Goal: Check status: Check status

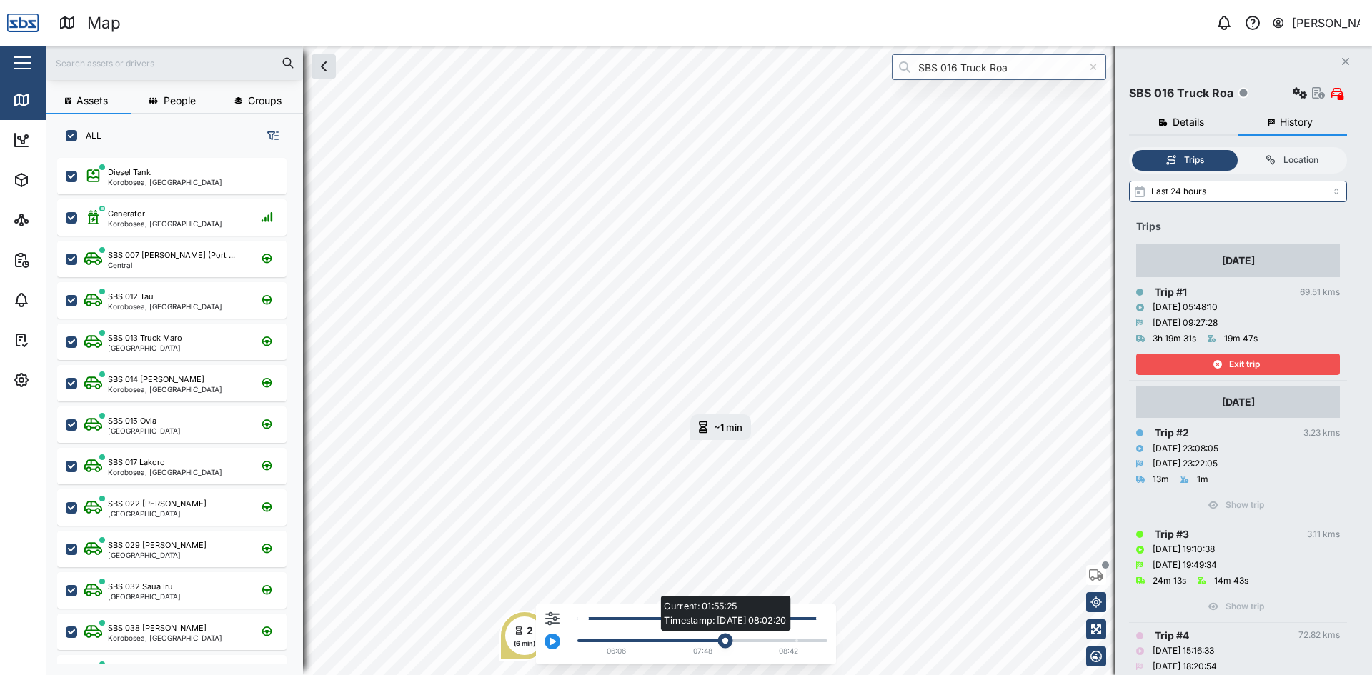
drag, startPoint x: 681, startPoint y: 637, endPoint x: 727, endPoint y: 637, distance: 45.7
click at [727, 637] on div "Current: 01:55:25 Timestamp: [DATE] 08:02:20" at bounding box center [725, 641] width 15 height 15
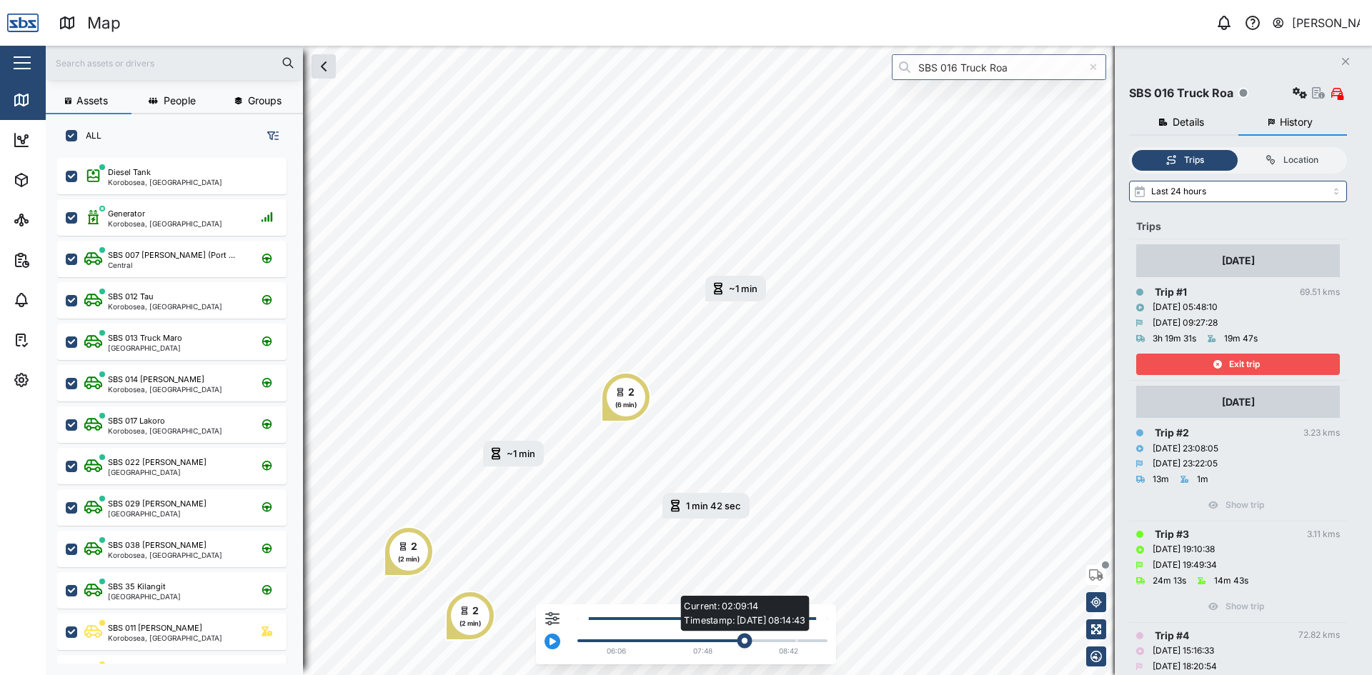
drag, startPoint x: 733, startPoint y: 642, endPoint x: 748, endPoint y: 643, distance: 15.0
click at [748, 643] on div "Current: 02:09:14 Timestamp: [DATE] 08:14:43" at bounding box center [745, 641] width 15 height 15
drag, startPoint x: 753, startPoint y: 640, endPoint x: 798, endPoint y: 648, distance: 45.8
click at [798, 644] on div "Current: 02:49:01 Timestamp: [DATE] 08:40:34 06:06 07:48 08:42" at bounding box center [703, 641] width 250 height 6
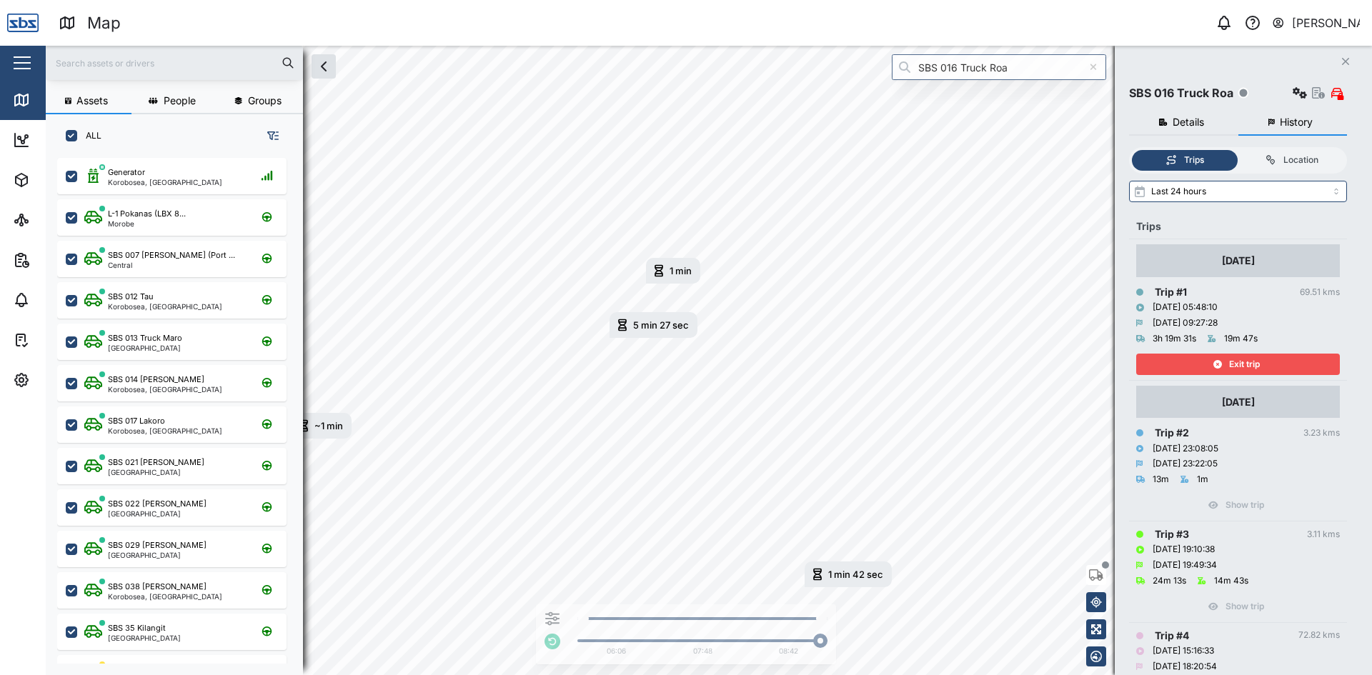
click at [1194, 367] on div "Exit trip" at bounding box center [1237, 365] width 186 height 20
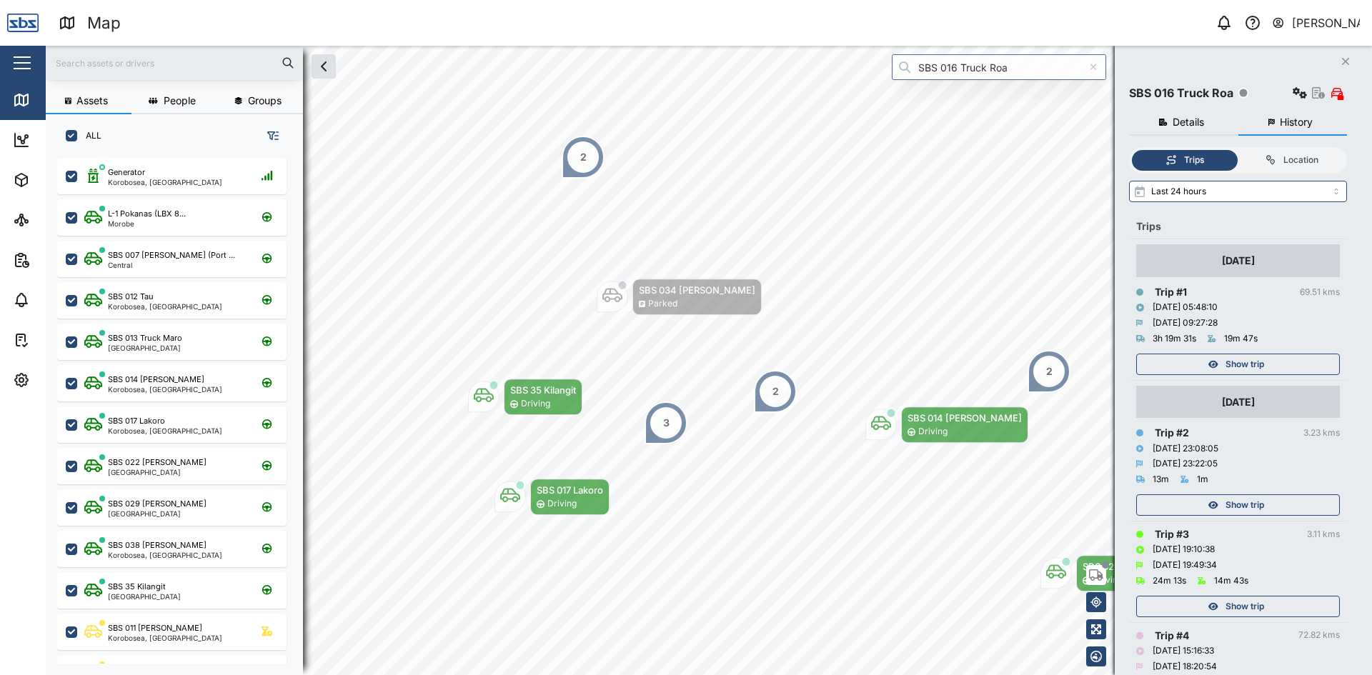
click at [1346, 61] on icon "button" at bounding box center [1345, 61] width 7 height 7
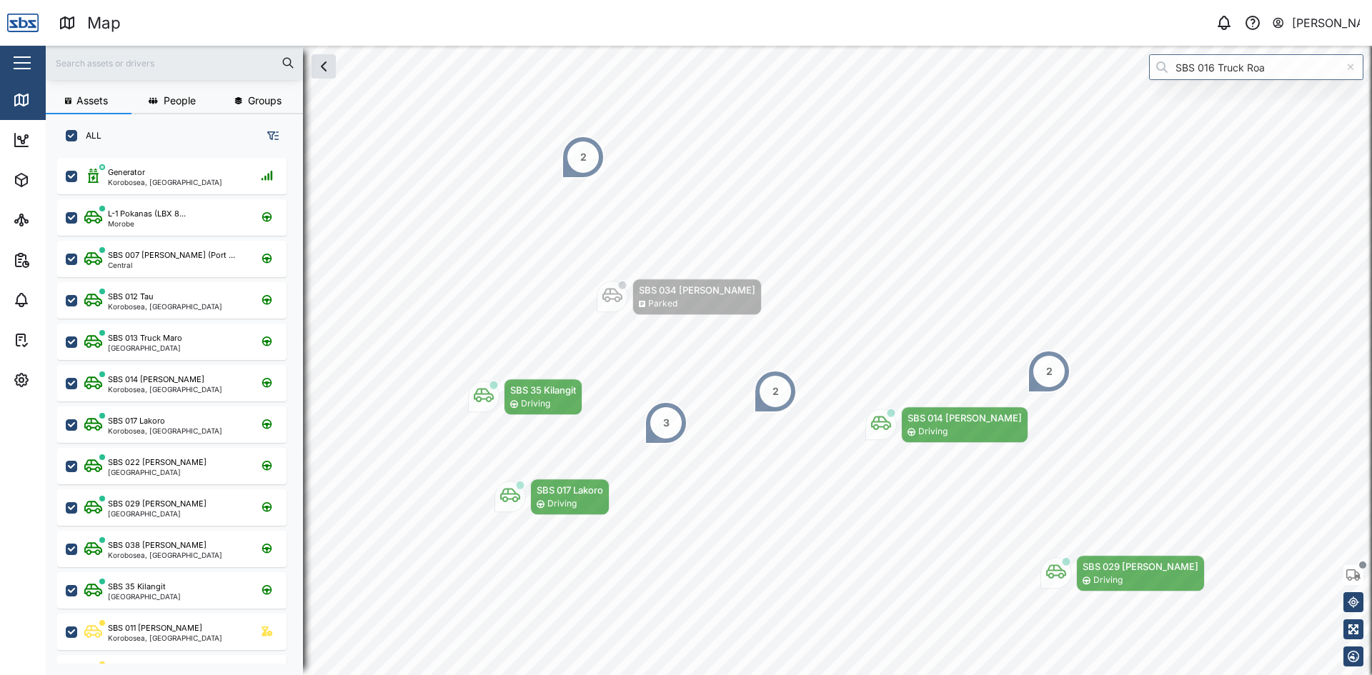
click at [102, 64] on input "text" at bounding box center [174, 62] width 240 height 21
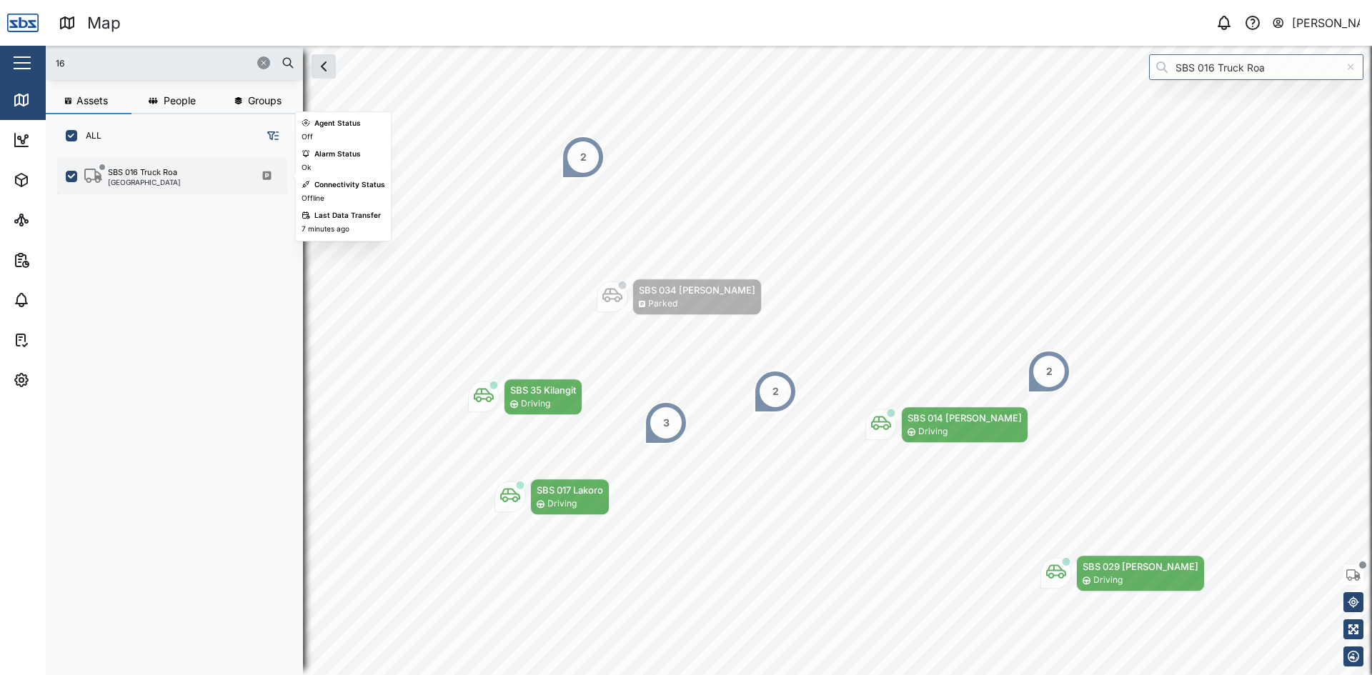
click at [197, 179] on div "SBS 016 Truck Roa [GEOGRAPHIC_DATA]" at bounding box center [181, 176] width 194 height 19
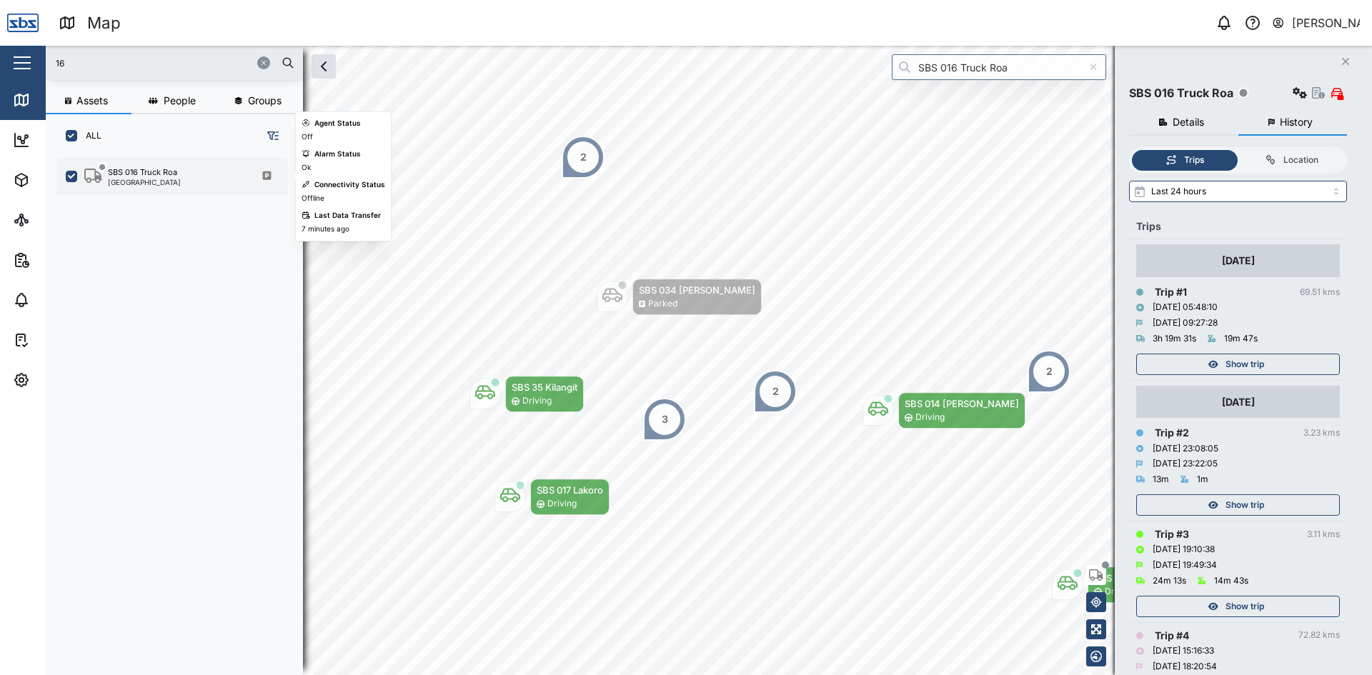
click at [133, 169] on div "SBS 016 Truck Roa" at bounding box center [142, 173] width 69 height 12
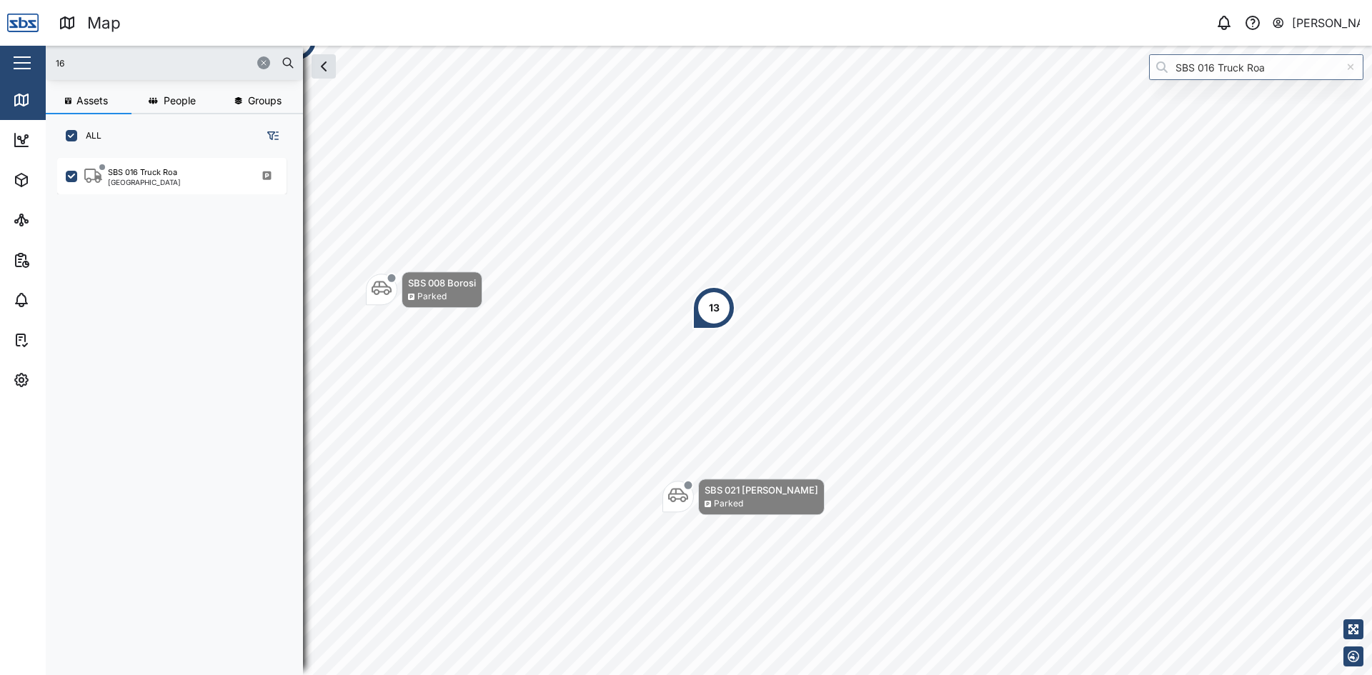
click at [720, 315] on div "13" at bounding box center [714, 308] width 43 height 43
click at [60, 61] on input "16" at bounding box center [174, 62] width 240 height 21
type input "13"
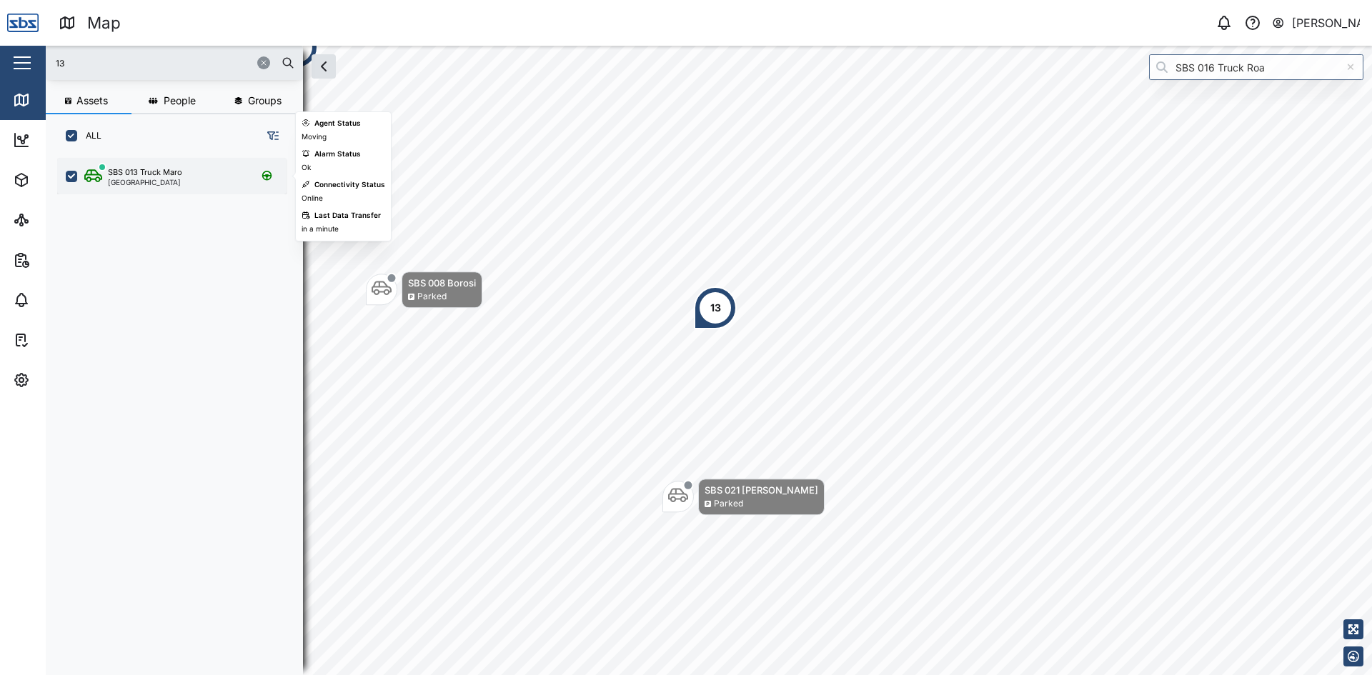
click at [147, 173] on div "SBS 013 Truck Maro" at bounding box center [145, 173] width 74 height 12
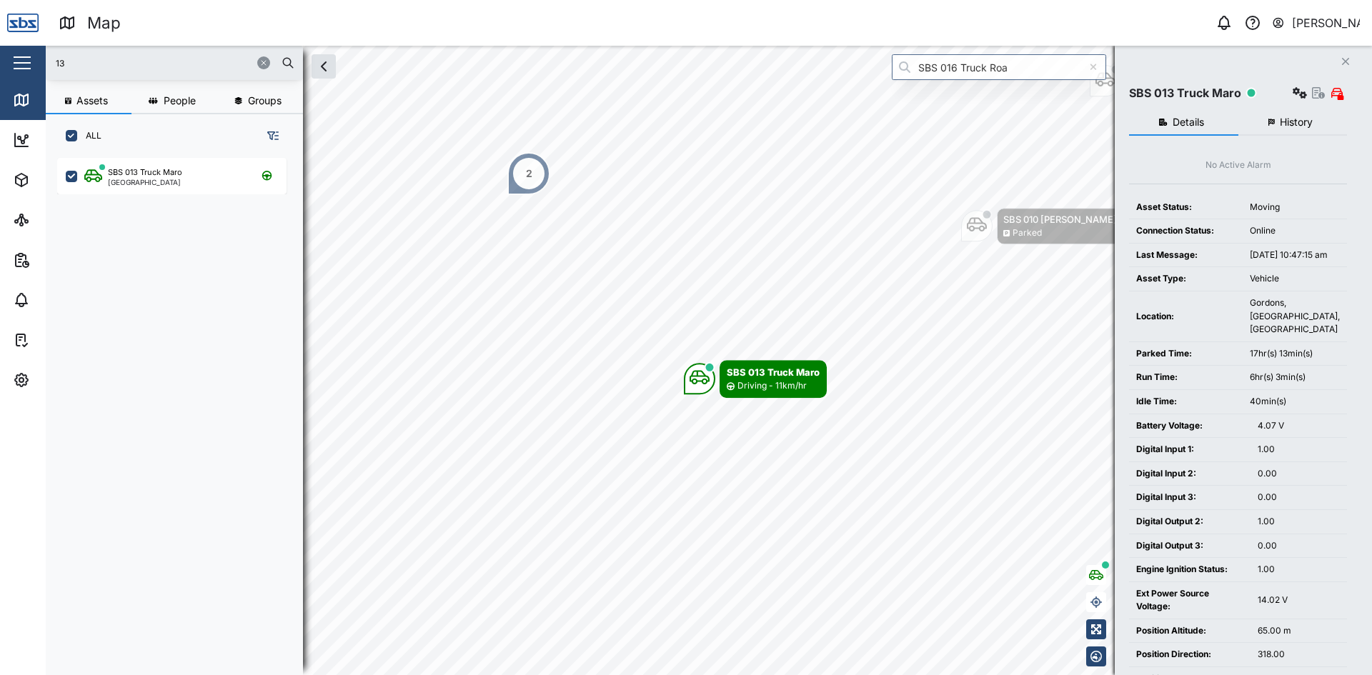
click at [1270, 116] on button "History" at bounding box center [1293, 123] width 109 height 26
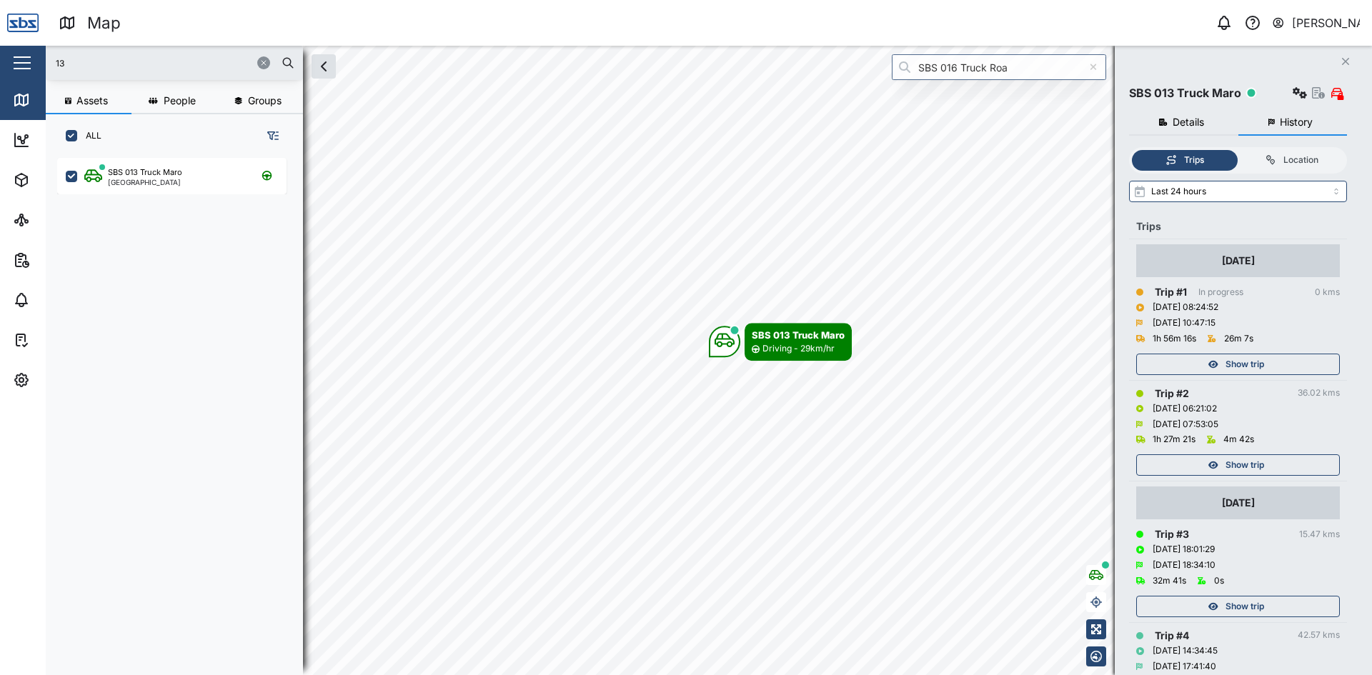
click at [1233, 364] on span "Show trip" at bounding box center [1245, 365] width 39 height 20
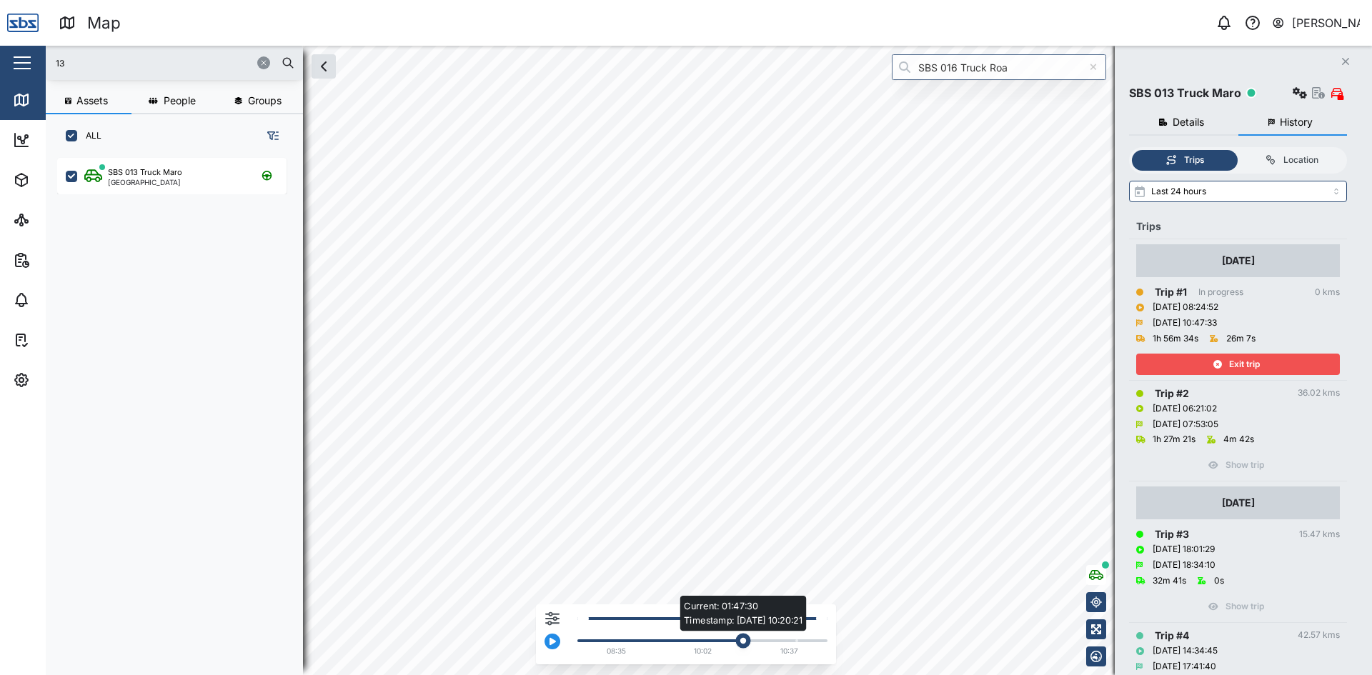
drag, startPoint x: 615, startPoint y: 644, endPoint x: 746, endPoint y: 651, distance: 131.0
click at [746, 651] on div "Current: 01:47:30 Timestamp: [DATE] 10:20:21 08:35 10:02 10:37" at bounding box center [698, 638] width 257 height 45
click at [262, 61] on icon "button" at bounding box center [263, 63] width 9 height 9
